Goal: Task Accomplishment & Management: Complete application form

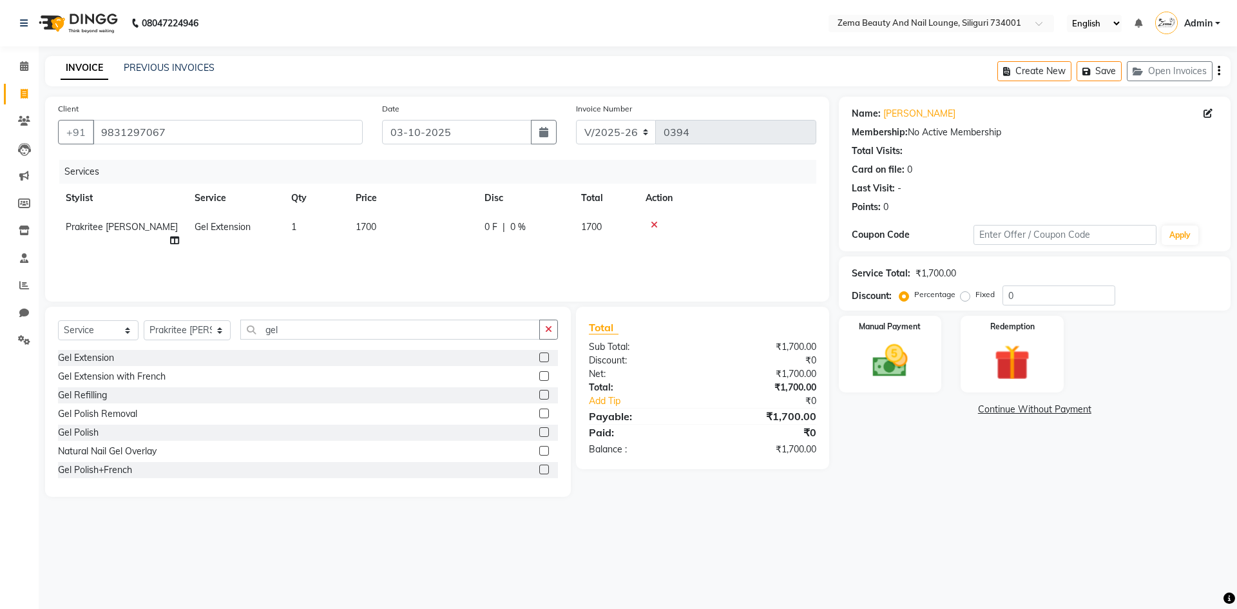
select select "8045"
select select "service"
select select "75893"
click at [497, 334] on input "gel" at bounding box center [390, 330] width 300 height 20
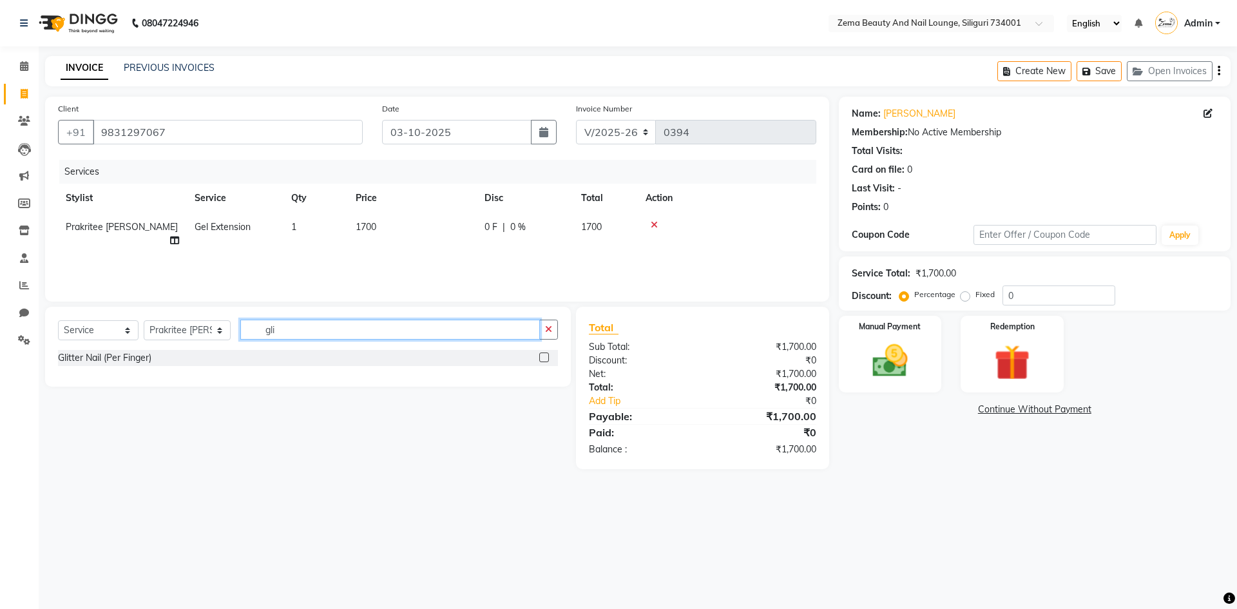
type input "gli"
click at [542, 358] on label at bounding box center [544, 357] width 10 height 10
click at [542, 358] on input "checkbox" at bounding box center [543, 358] width 8 height 8
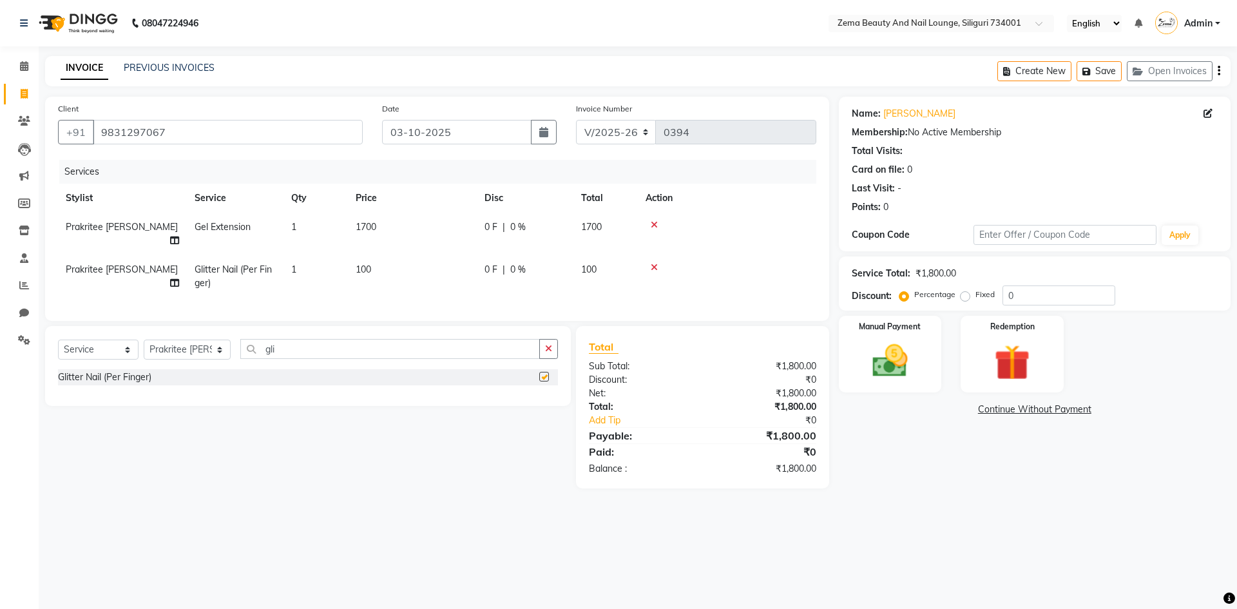
checkbox input "false"
click at [299, 262] on td "1" at bounding box center [315, 276] width 64 height 43
select select "75893"
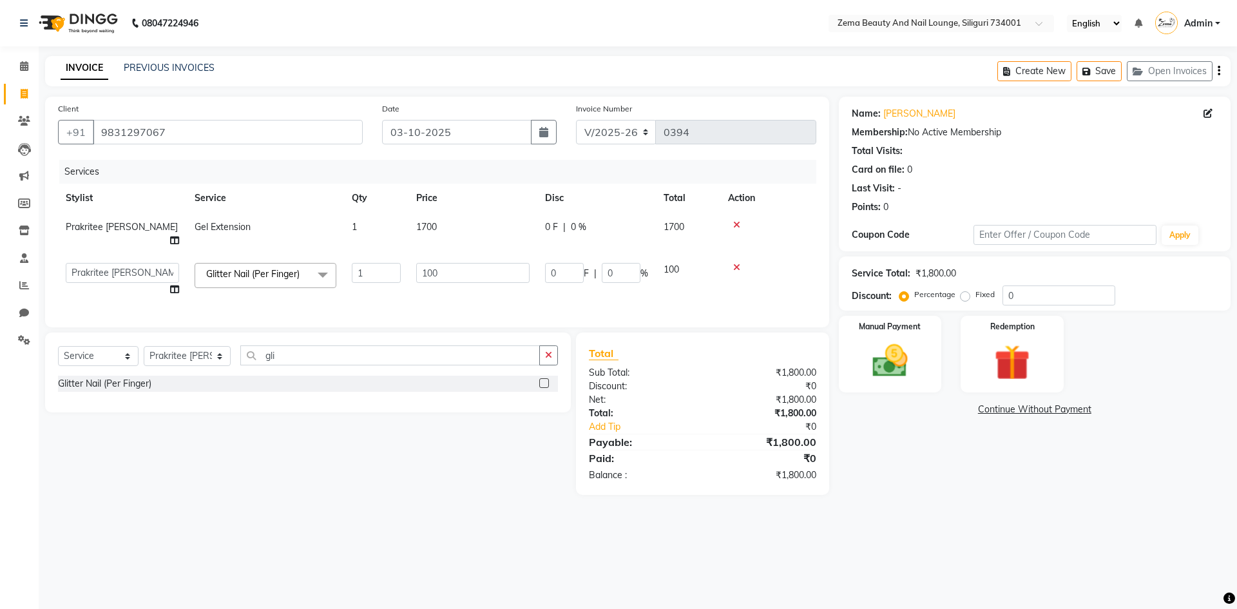
click at [382, 255] on td "1" at bounding box center [376, 279] width 64 height 49
click at [372, 263] on input "1" at bounding box center [376, 273] width 49 height 20
type input "10"
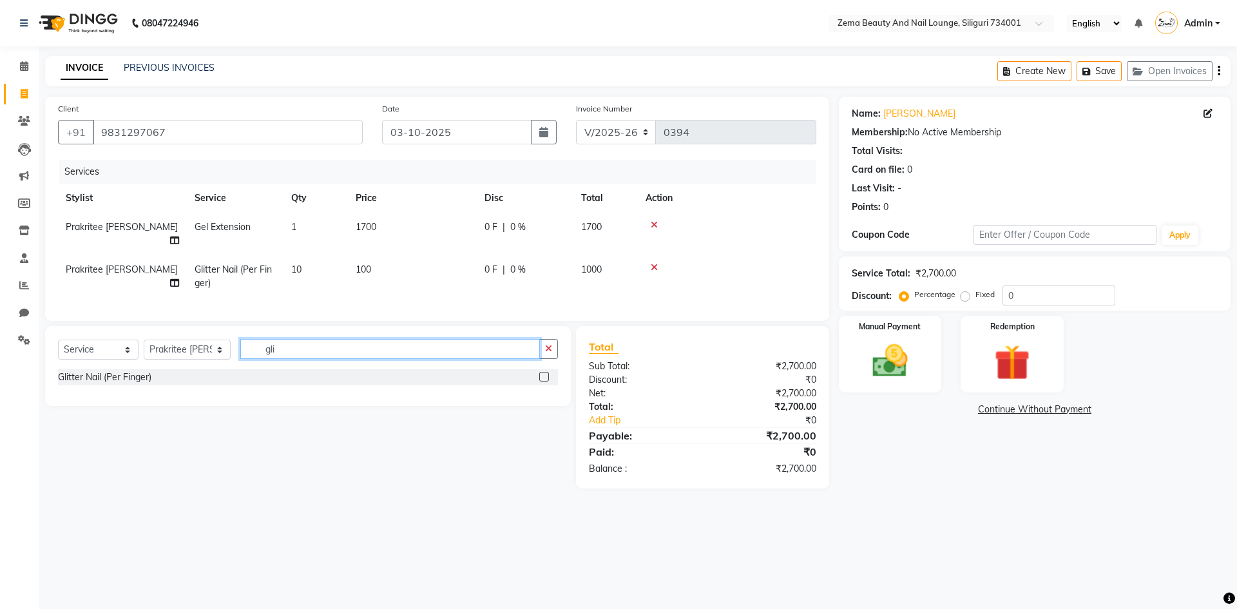
click at [407, 347] on input "gli" at bounding box center [390, 349] width 300 height 20
click at [885, 369] on img at bounding box center [890, 361] width 60 height 43
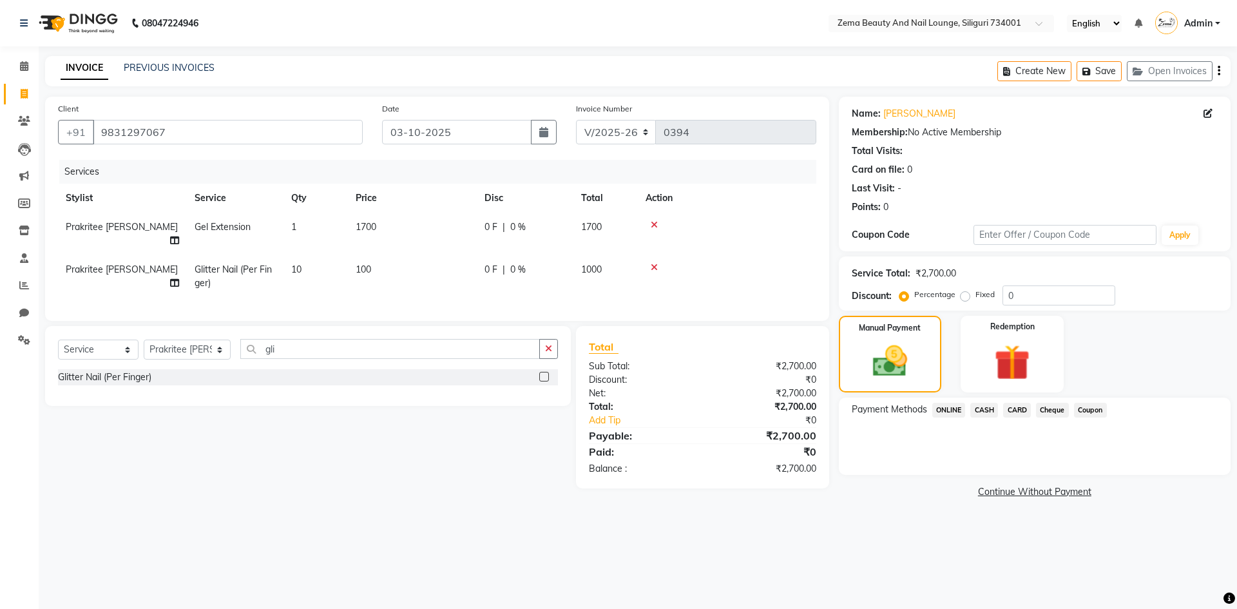
drag, startPoint x: 981, startPoint y: 407, endPoint x: 986, endPoint y: 421, distance: 15.1
click at [982, 409] on span "CASH" at bounding box center [984, 410] width 28 height 15
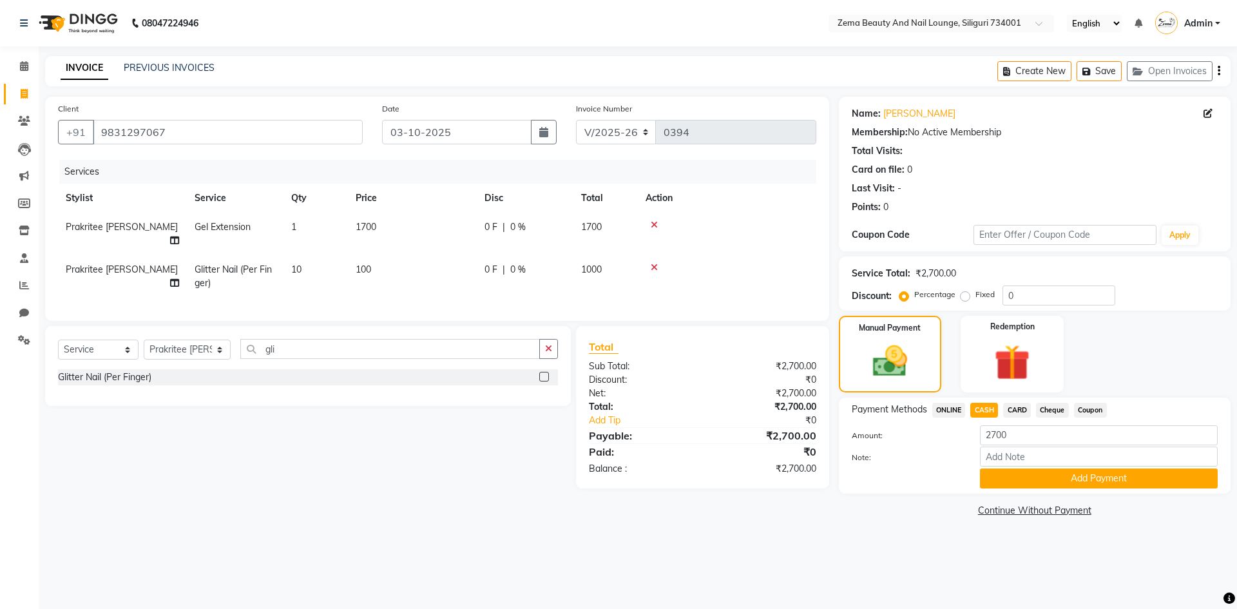
click at [1022, 470] on button "Add Payment" at bounding box center [1099, 478] width 238 height 20
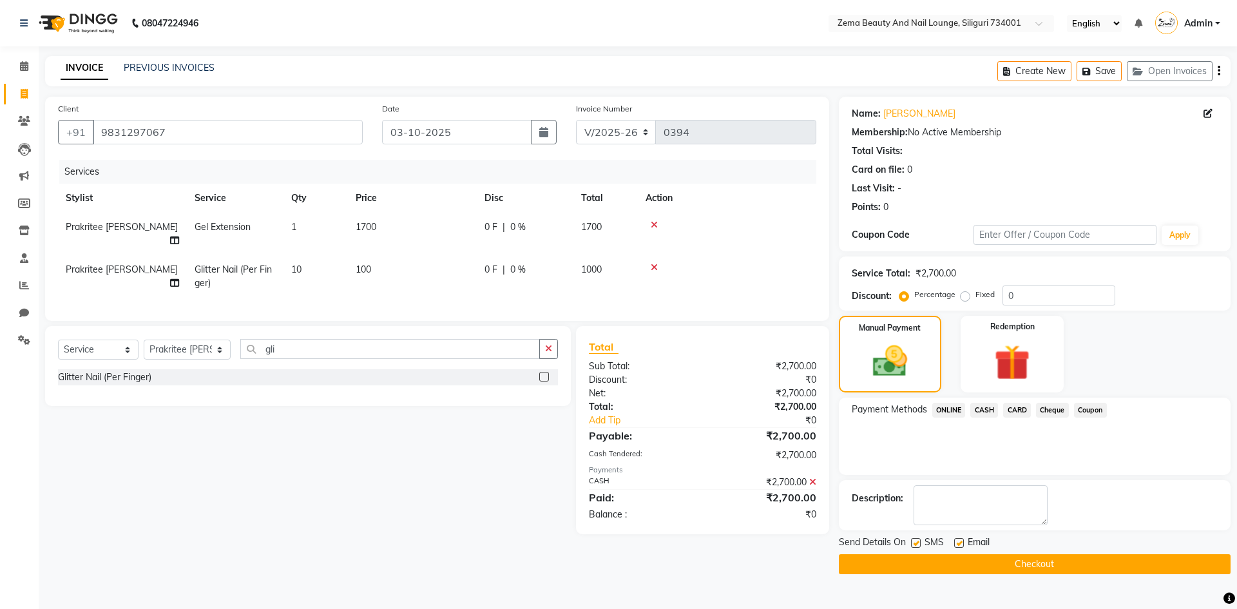
click at [1046, 567] on button "Checkout" at bounding box center [1035, 564] width 392 height 20
